Goal: Information Seeking & Learning: Find specific fact

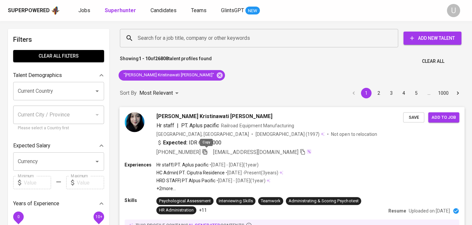
click at [205, 151] on icon "button" at bounding box center [205, 152] width 6 height 6
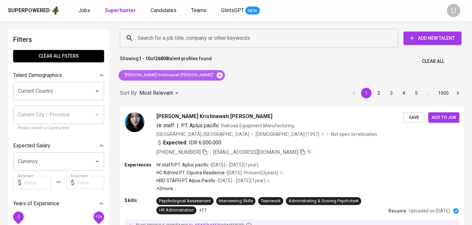
click at [217, 76] on icon at bounding box center [220, 75] width 6 height 6
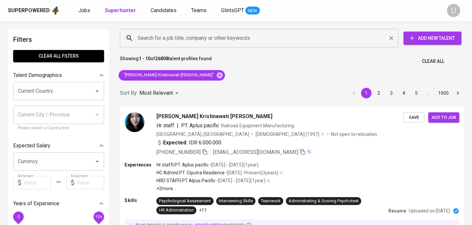
click at [181, 40] on input "Search for a job title, company or other keywords" at bounding box center [260, 38] width 249 height 13
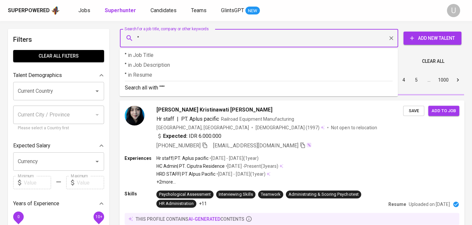
paste input "[PERSON_NAME]"
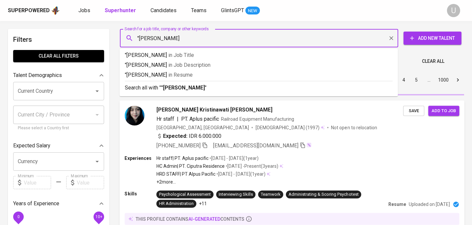
type input ""[PERSON_NAME]""
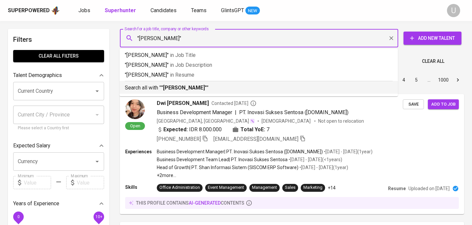
click at [178, 93] on li "Search all with " "[PERSON_NAME] Astuti" "" at bounding box center [258, 87] width 278 height 13
click at [178, 86] on div "Most Relevant" at bounding box center [159, 80] width 41 height 12
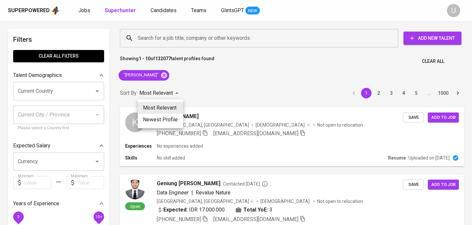
click at [252, 65] on div at bounding box center [236, 112] width 472 height 225
click at [216, 110] on div "K Kartika rizki Astuti [GEOGRAPHIC_DATA], [GEOGRAPHIC_DATA] [DEMOGRAPHIC_DATA] …" at bounding box center [291, 125] width 345 height 36
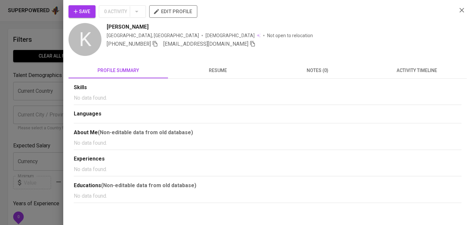
click at [221, 74] on span "resume" at bounding box center [218, 70] width 92 height 8
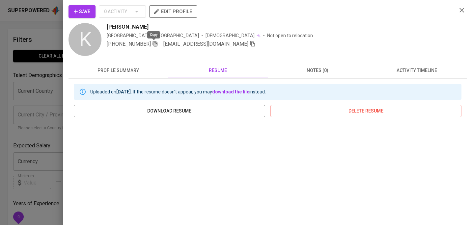
click at [154, 44] on icon "button" at bounding box center [155, 44] width 6 height 6
click at [460, 11] on icon "button" at bounding box center [462, 10] width 8 height 8
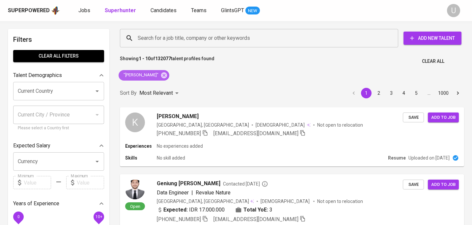
click at [168, 80] on div ""[PERSON_NAME]"" at bounding box center [144, 75] width 51 height 11
click at [167, 78] on icon at bounding box center [164, 75] width 6 height 6
click at [167, 46] on div "Search for a job title, company or other keywords" at bounding box center [259, 38] width 278 height 18
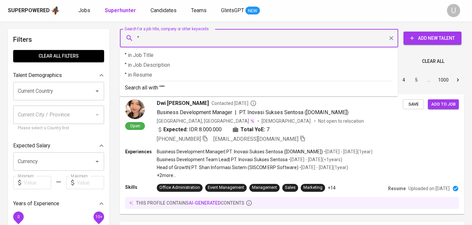
paste input "[PERSON_NAME]"
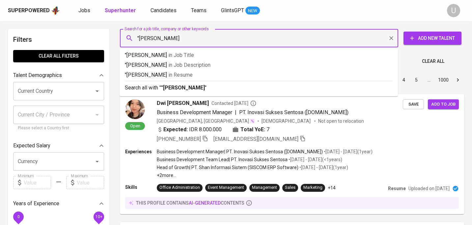
type input ""[PERSON_NAME]""
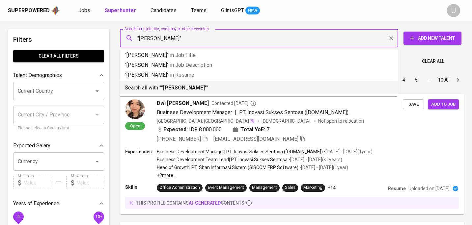
click at [172, 92] on li "Search all with " "[PERSON_NAME]" "" at bounding box center [258, 87] width 278 height 13
